Goal: Information Seeking & Learning: Learn about a topic

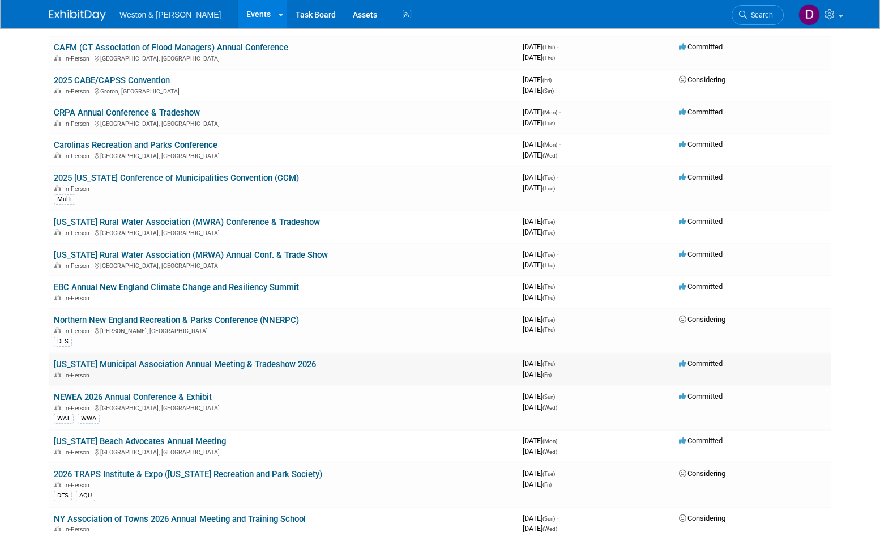
scroll to position [1869, 0]
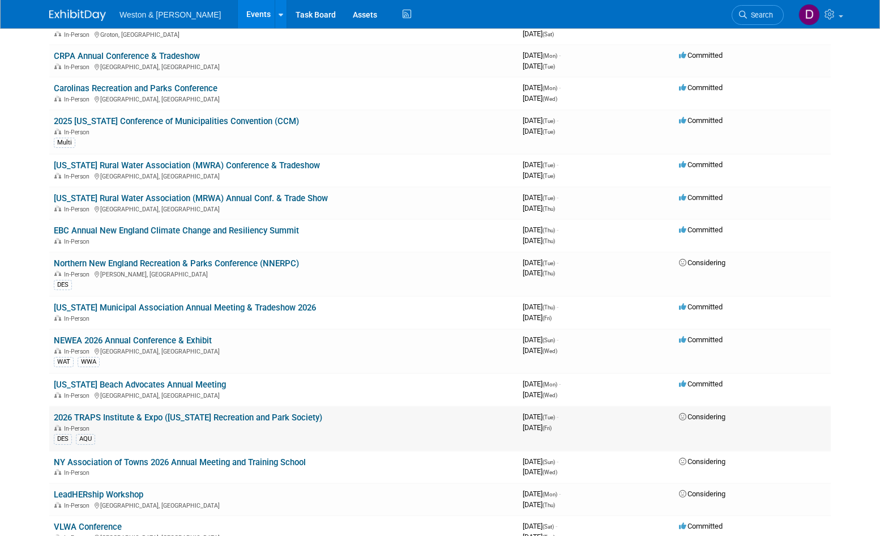
click at [182, 416] on link "2026 TRAPS Institute & Expo ([US_STATE] Recreation and Park Society)" at bounding box center [188, 417] width 268 height 10
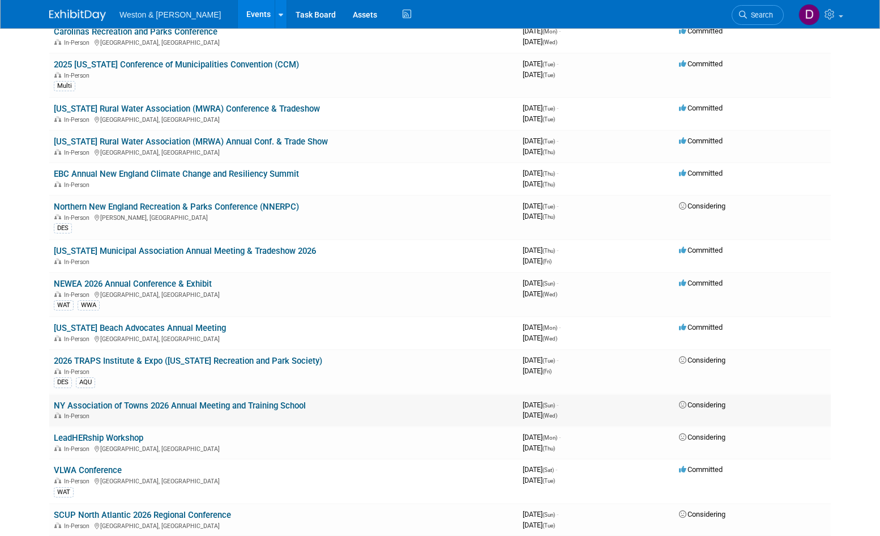
click at [144, 407] on link "NY Association of Towns 2026 Annual Meeting and Training School" at bounding box center [180, 405] width 252 height 10
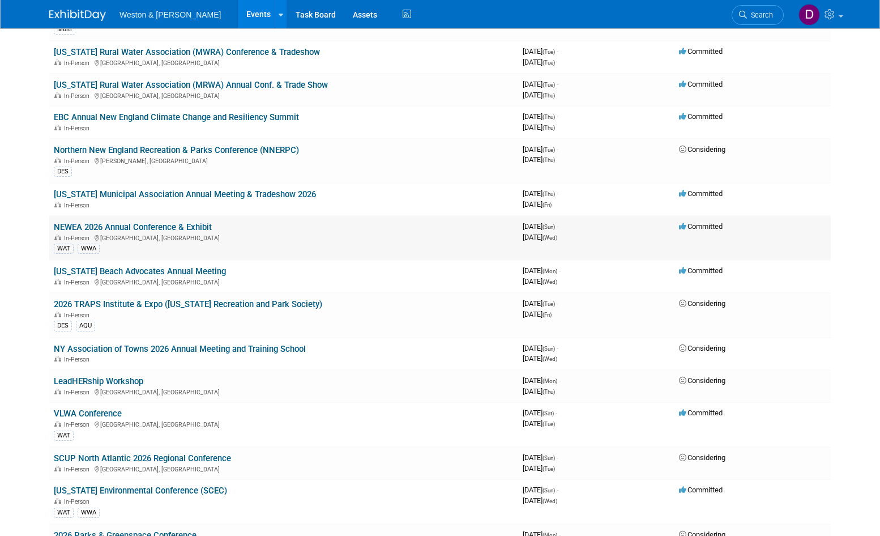
scroll to position [2039, 0]
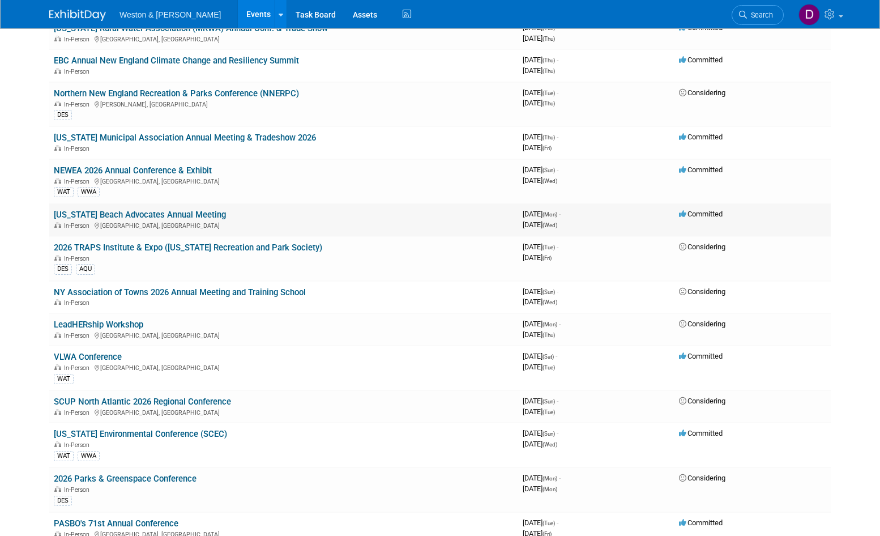
click at [199, 213] on link "[US_STATE] Beach Advocates Annual Meeting" at bounding box center [140, 215] width 172 height 10
click at [169, 168] on link "NEWEA 2026 Annual Conference & Exhibit" at bounding box center [133, 170] width 158 height 10
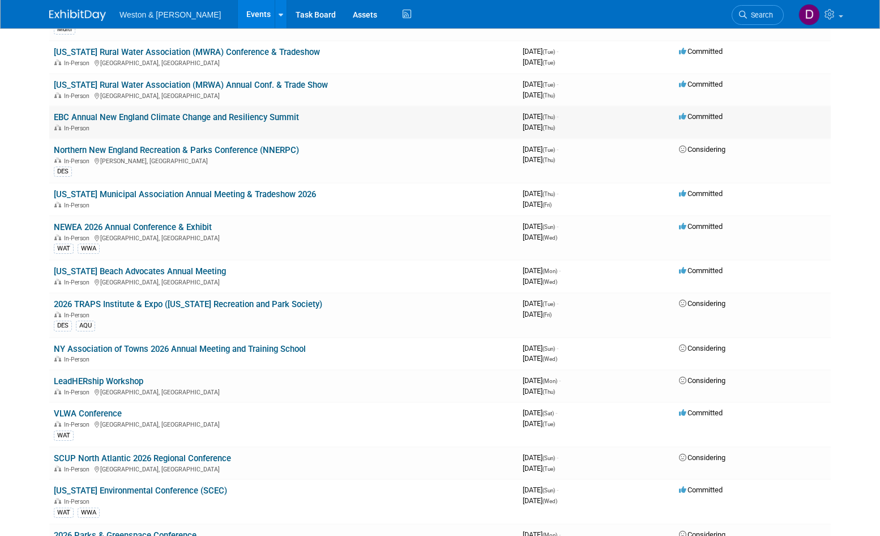
click at [166, 116] on link "EBC Annual New England Climate Change and Resiliency Summit" at bounding box center [176, 117] width 245 height 10
click at [159, 85] on link "Maine Rural Water Association (MRWA) Annual Conf. & Trade Show" at bounding box center [191, 85] width 274 height 10
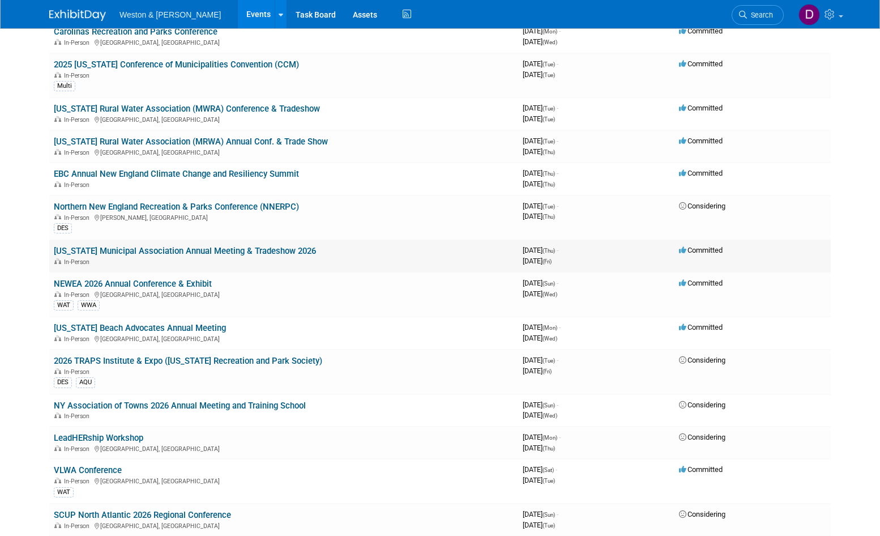
scroll to position [1869, 0]
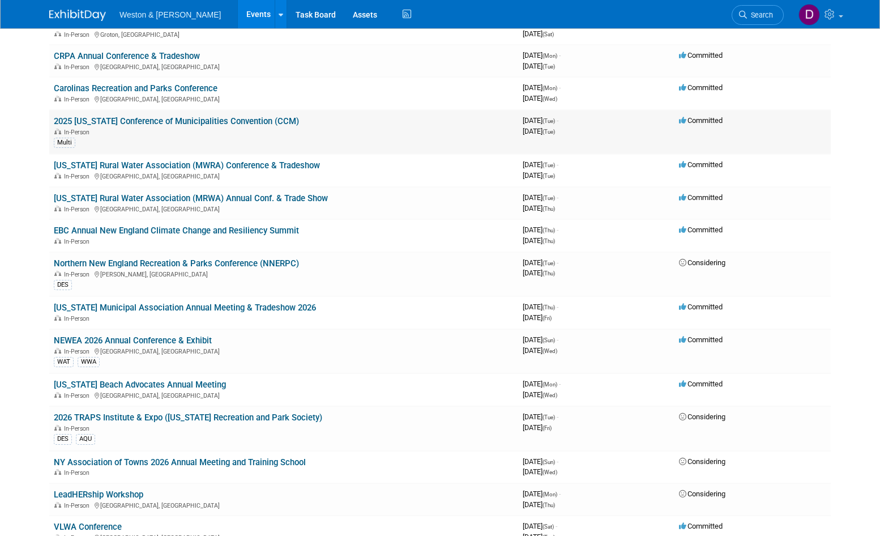
click at [198, 125] on link "2025 Connecticut Conference of Municipalities Convention (CCM)" at bounding box center [176, 121] width 245 height 10
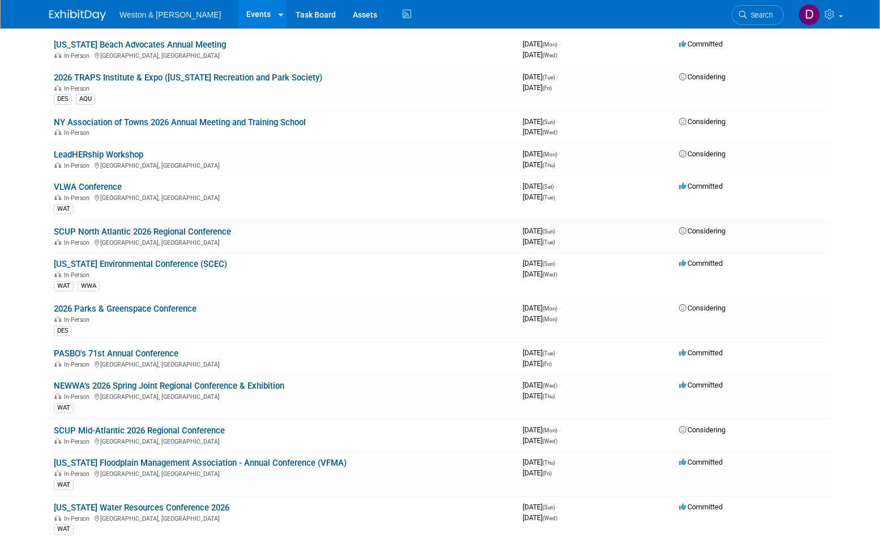
scroll to position [2265, 0]
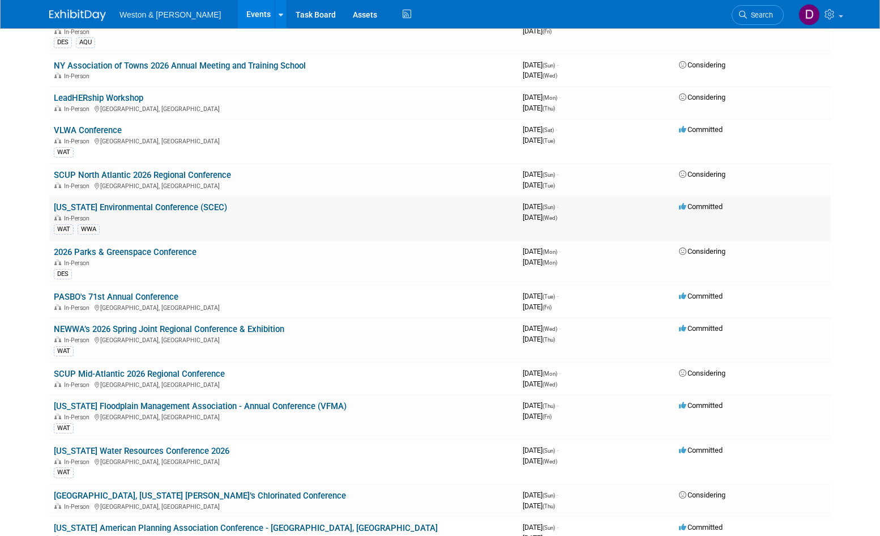
click at [189, 204] on link "South Carolina Environmental Conference (SCEC)" at bounding box center [140, 207] width 173 height 10
click at [257, 325] on link "NEWWA’s 2026 Spring Joint Regional Conference & Exhibition" at bounding box center [169, 329] width 230 height 10
click at [198, 403] on link "Virginia Floodplain Management Association - Annual Conference (VFMA)" at bounding box center [200, 406] width 293 height 10
click at [185, 450] on link "Florida Water Resources Conference 2026" at bounding box center [142, 451] width 176 height 10
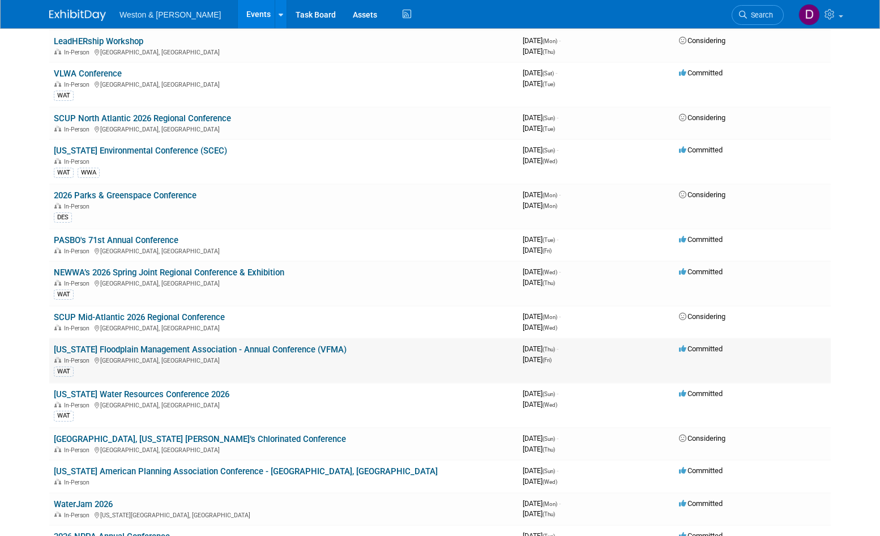
scroll to position [2379, 0]
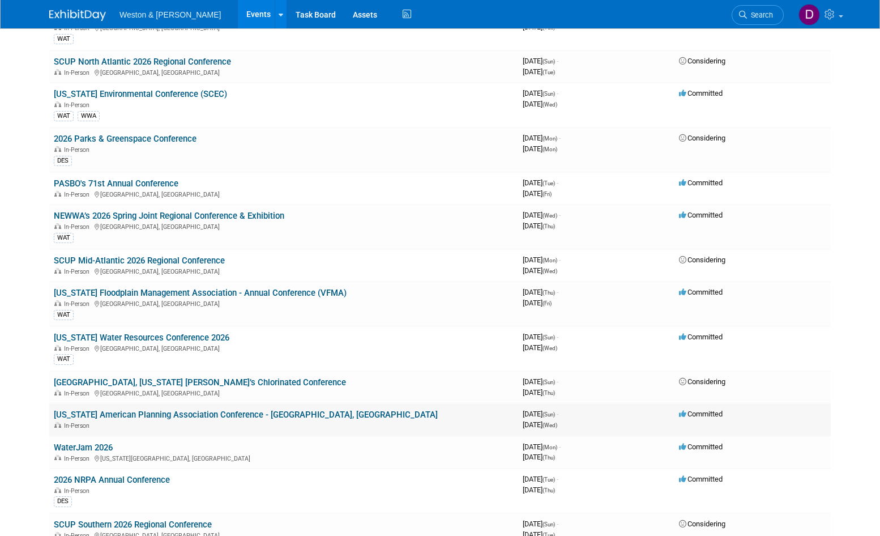
click at [240, 413] on link "Virginia American Planning Association Conference - Danville, VA" at bounding box center [246, 414] width 384 height 10
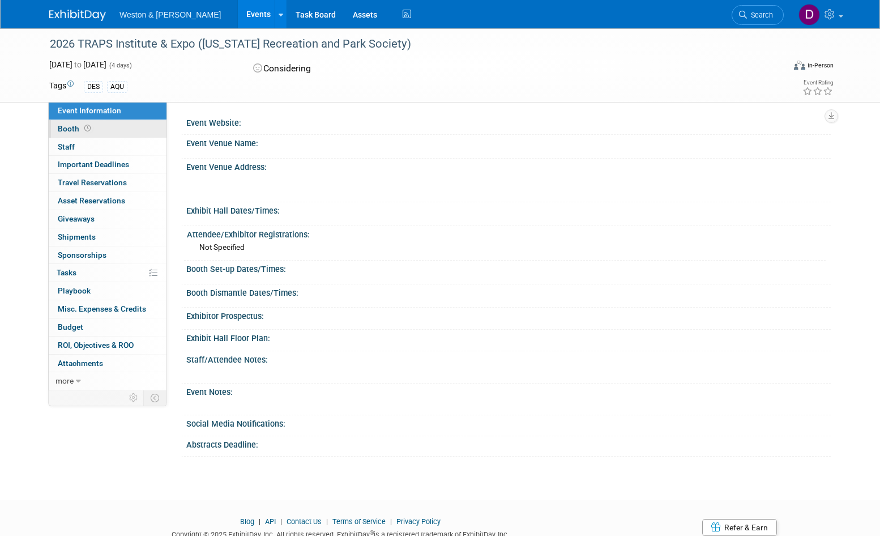
click at [65, 125] on span "Booth" at bounding box center [75, 128] width 35 height 9
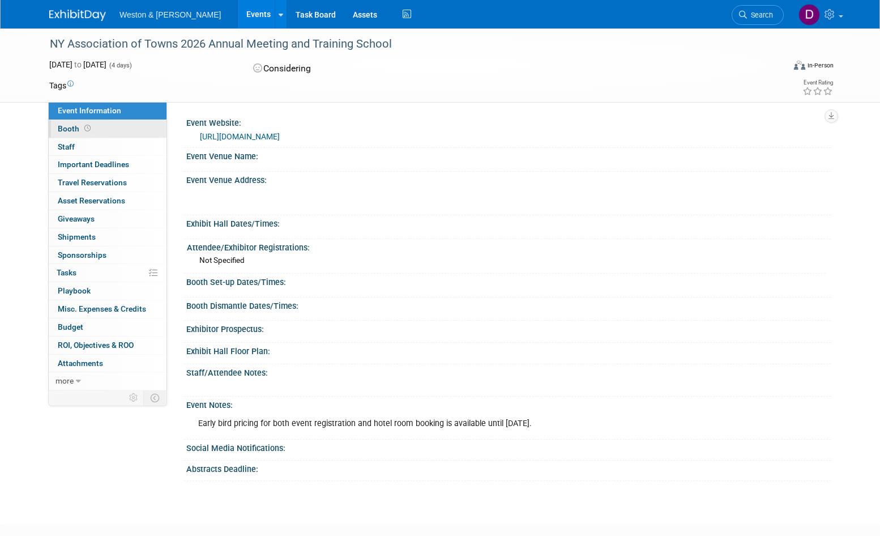
click at [62, 130] on span "Booth" at bounding box center [75, 128] width 35 height 9
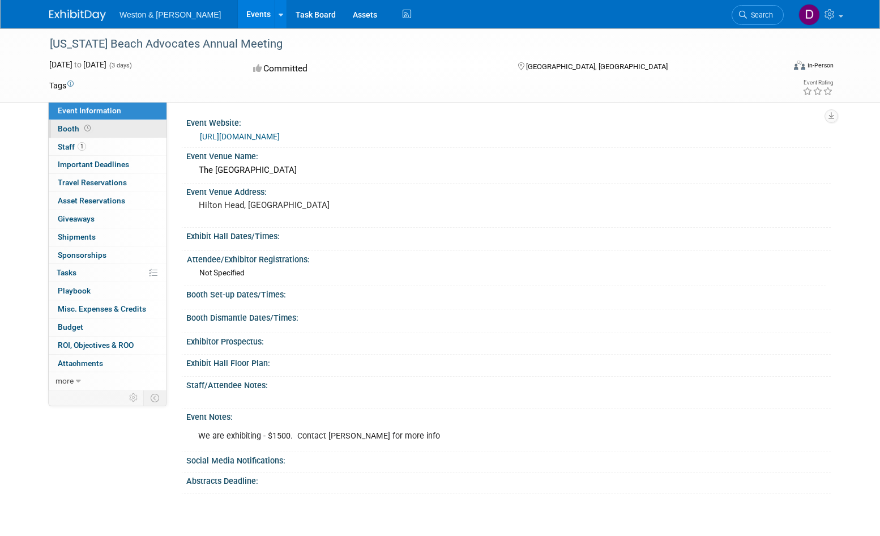
click at [93, 129] on link "Booth" at bounding box center [108, 129] width 118 height 18
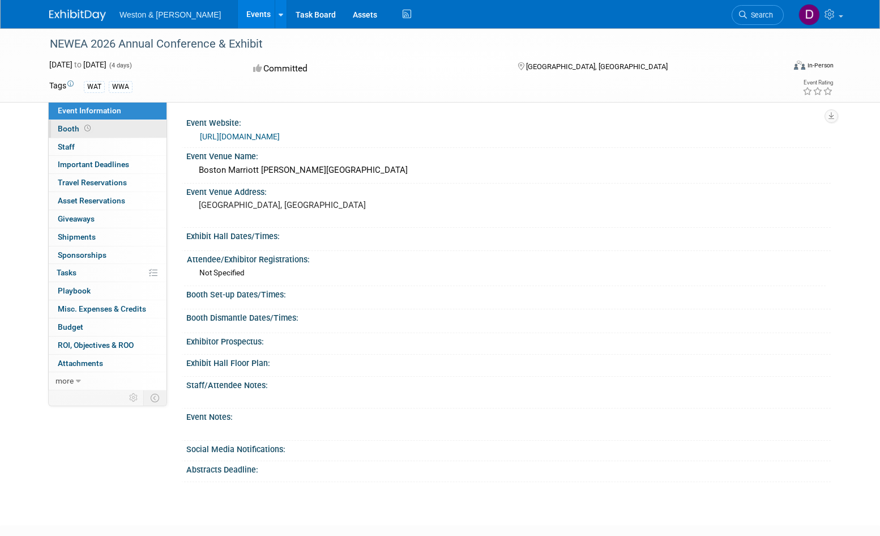
click at [75, 125] on span "Booth" at bounding box center [75, 128] width 35 height 9
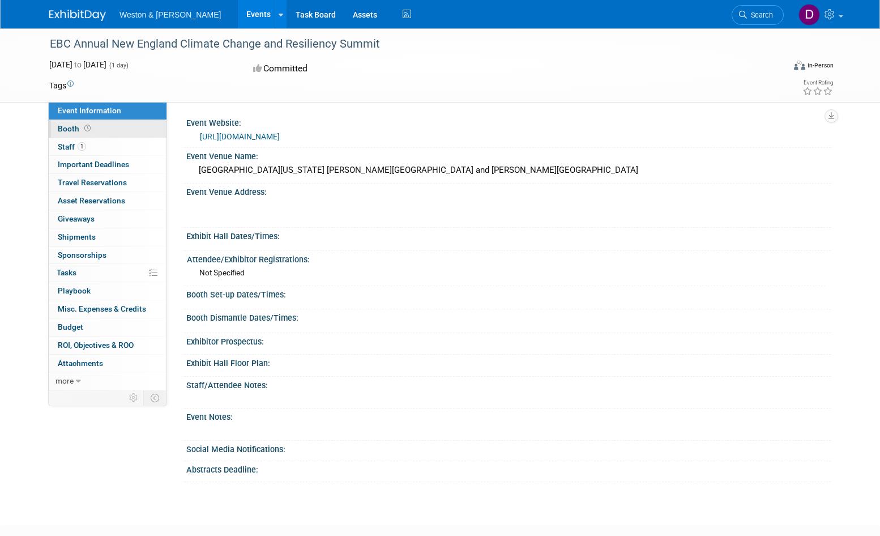
click at [110, 129] on link "Booth" at bounding box center [108, 129] width 118 height 18
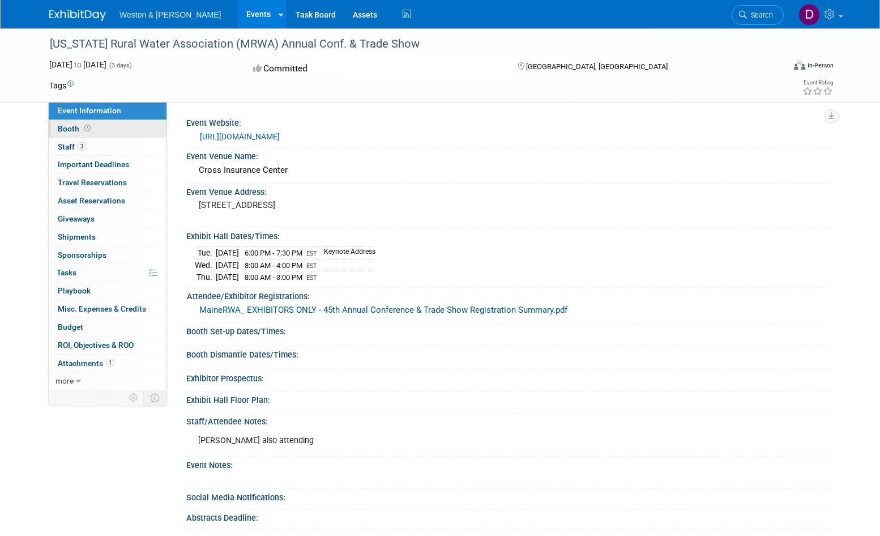
click at [82, 131] on span at bounding box center [87, 128] width 11 height 8
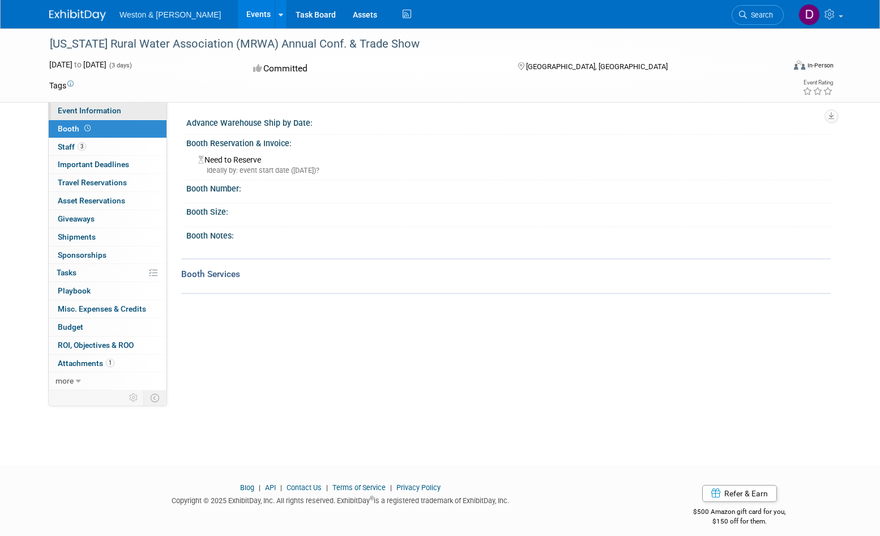
click at [77, 109] on span "Event Information" at bounding box center [89, 110] width 63 height 9
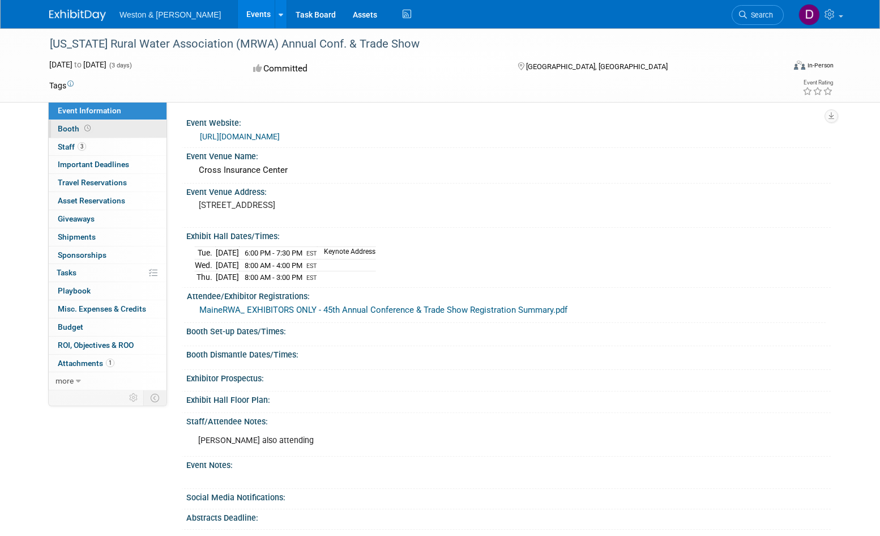
click at [116, 129] on link "Booth" at bounding box center [108, 129] width 118 height 18
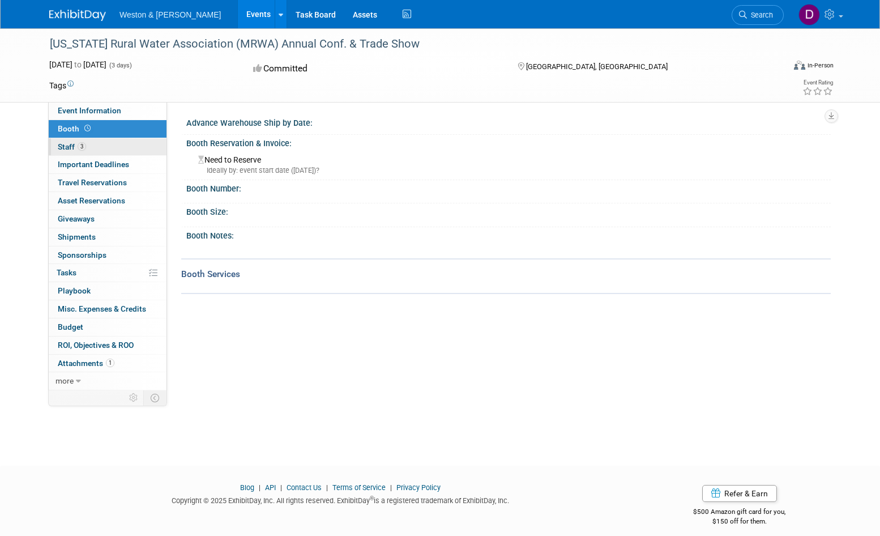
click at [119, 147] on link "3 Staff 3" at bounding box center [108, 147] width 118 height 18
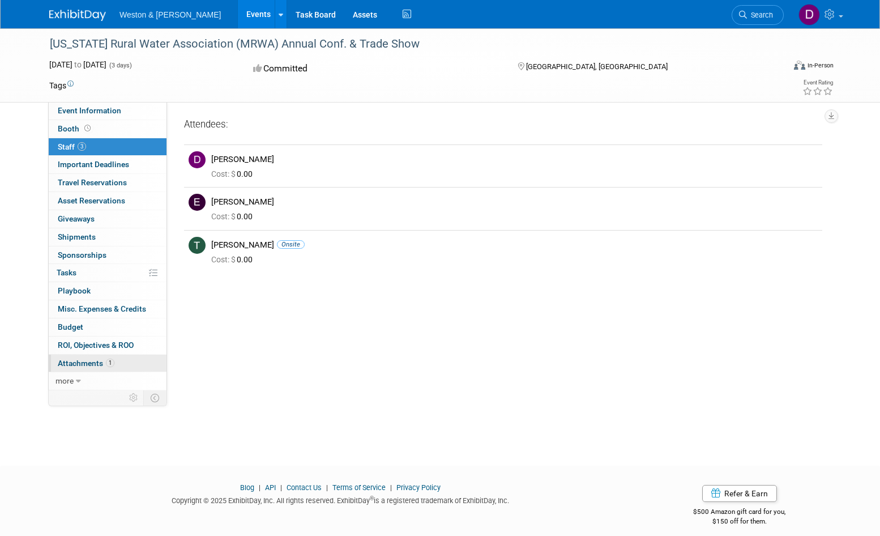
click at [137, 357] on link "1 Attachments 1" at bounding box center [108, 364] width 118 height 18
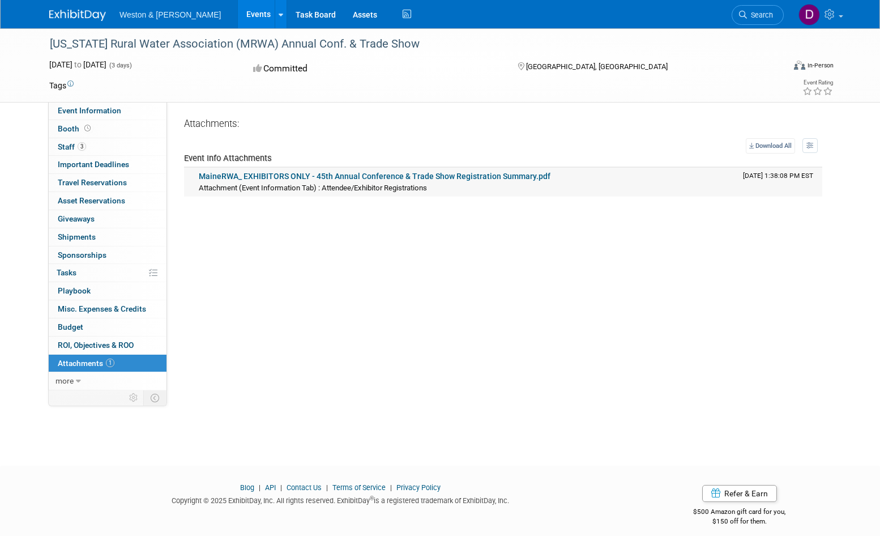
click at [299, 175] on link "MaineRWA_ EXHIBITORS ONLY - 45th Annual Conference & Trade Show Registration Su…" at bounding box center [375, 176] width 352 height 9
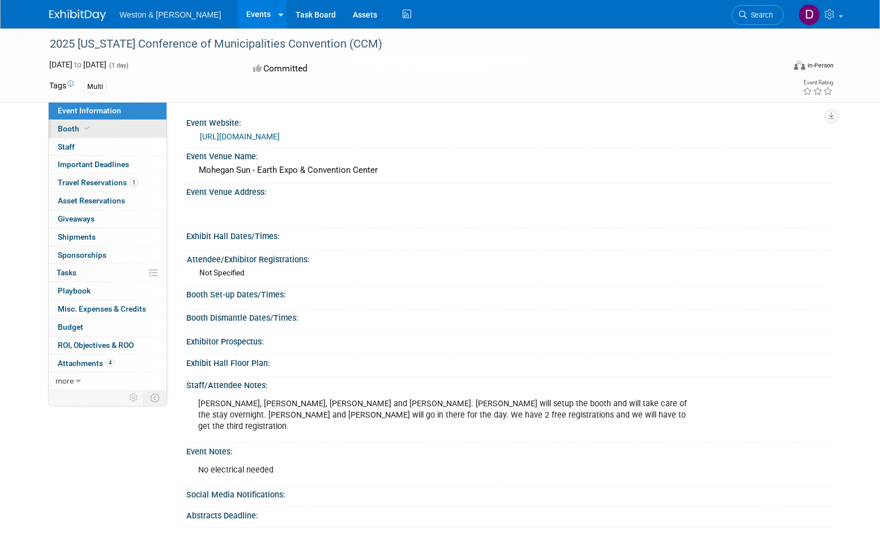
click at [91, 130] on span at bounding box center [87, 128] width 10 height 8
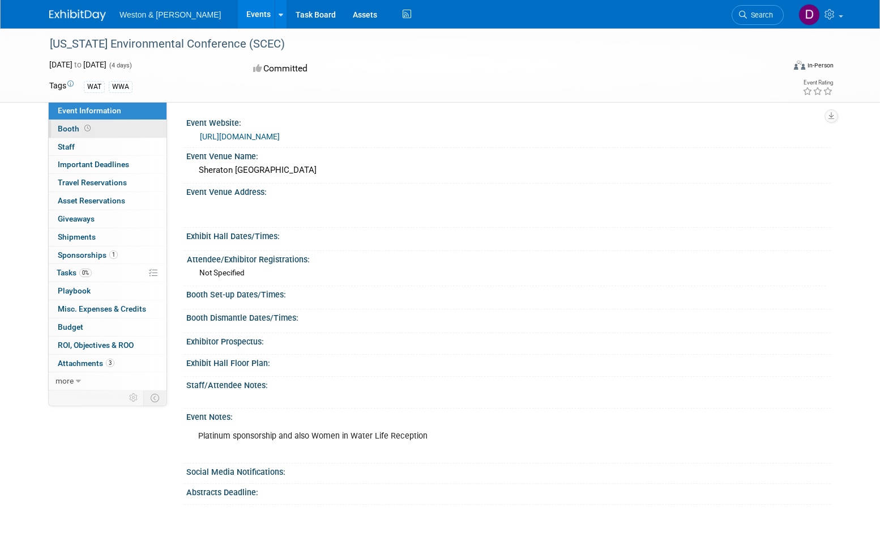
click at [119, 131] on link "Booth" at bounding box center [108, 129] width 118 height 18
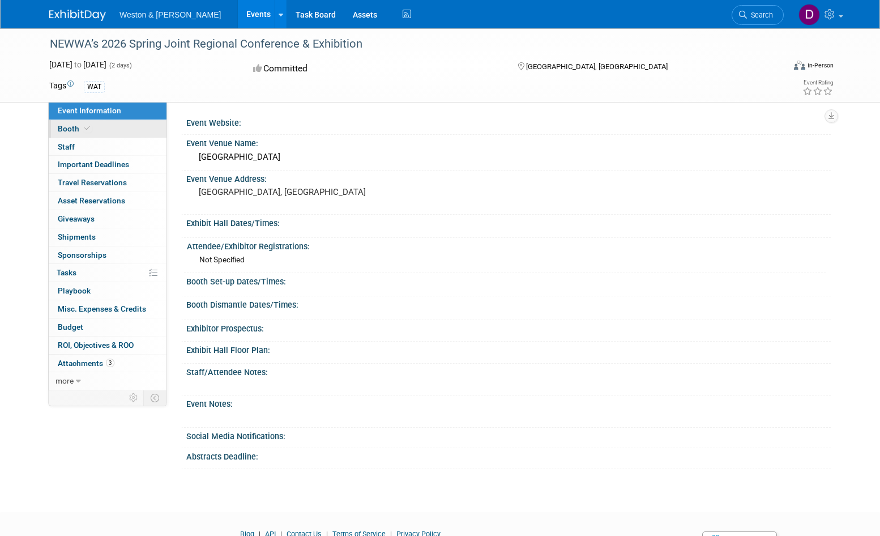
click at [79, 129] on span "Booth" at bounding box center [75, 128] width 35 height 9
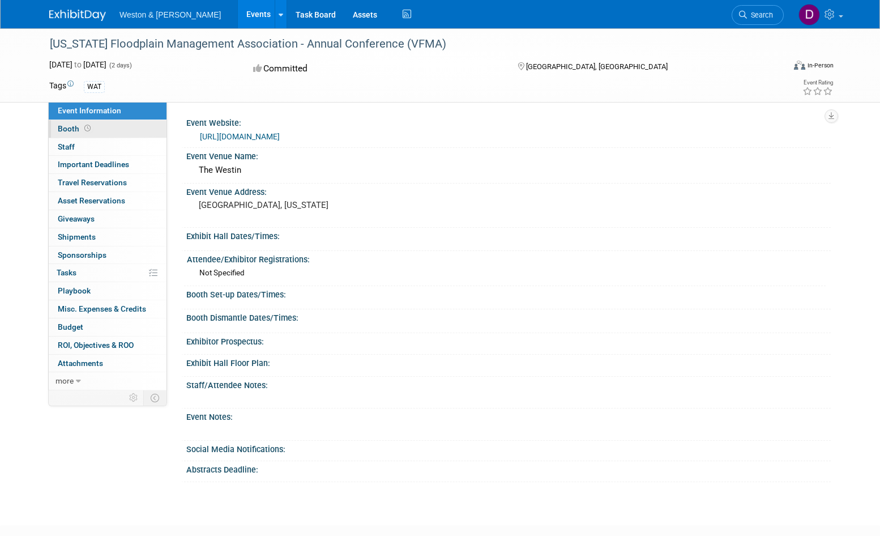
click at [84, 129] on icon at bounding box center [87, 128] width 6 height 6
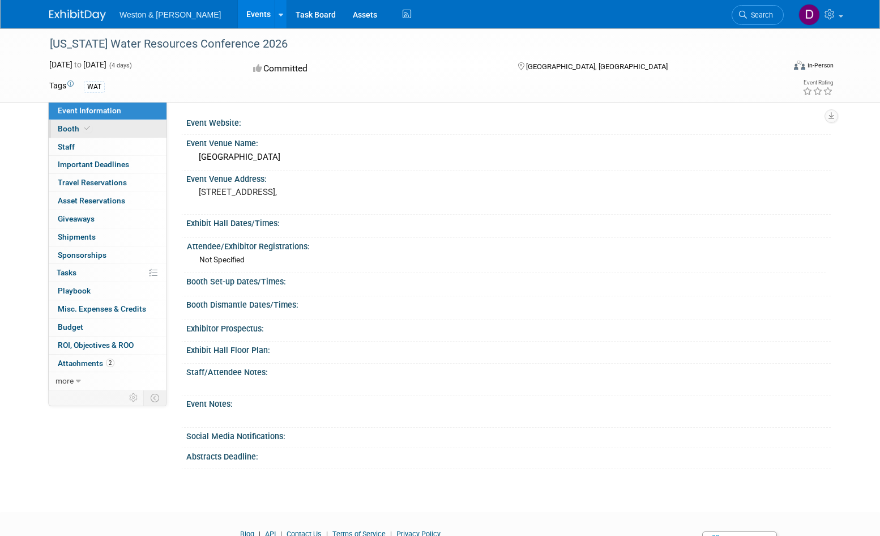
click at [103, 130] on link "Booth" at bounding box center [108, 129] width 118 height 18
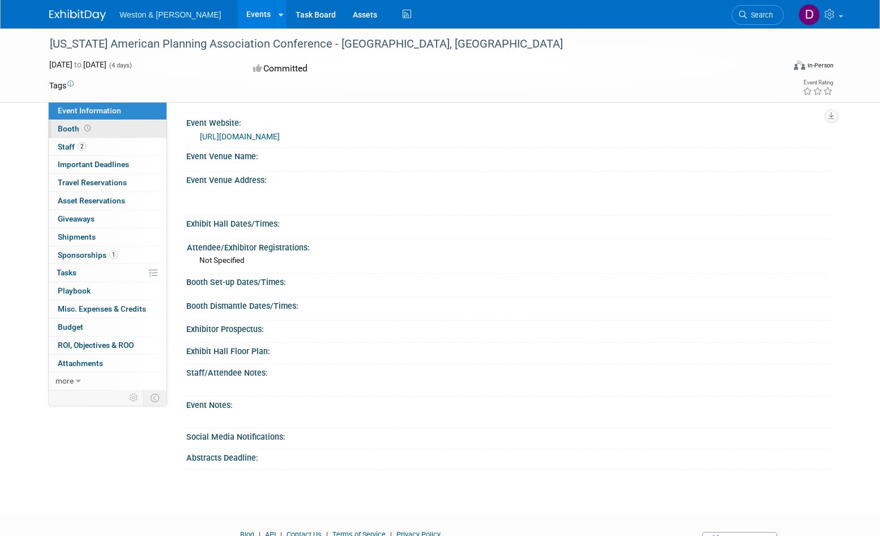
click at [87, 127] on icon at bounding box center [87, 128] width 6 height 6
